Goal: Find specific page/section

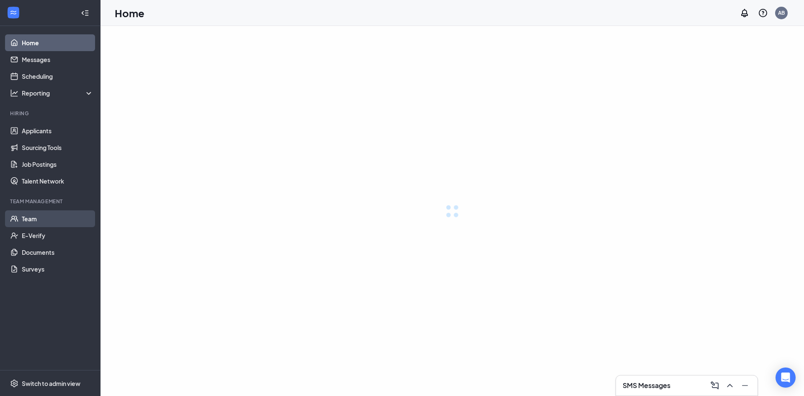
click at [33, 216] on link "Team" at bounding box center [58, 218] width 72 height 17
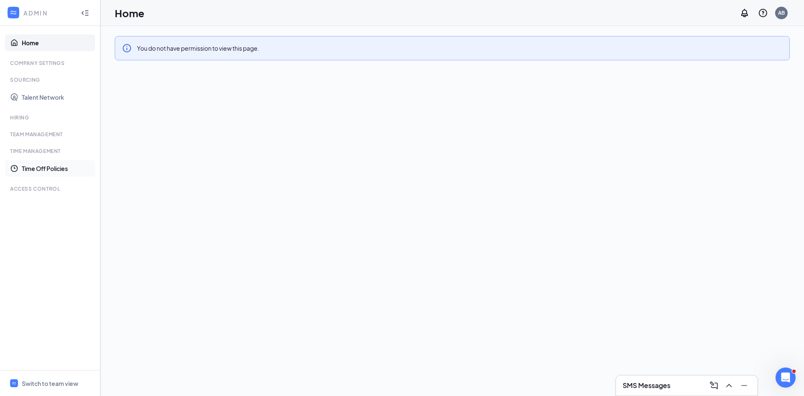
click at [50, 169] on link "Time Off Policies" at bounding box center [58, 168] width 72 height 17
